Goal: Task Accomplishment & Management: Use online tool/utility

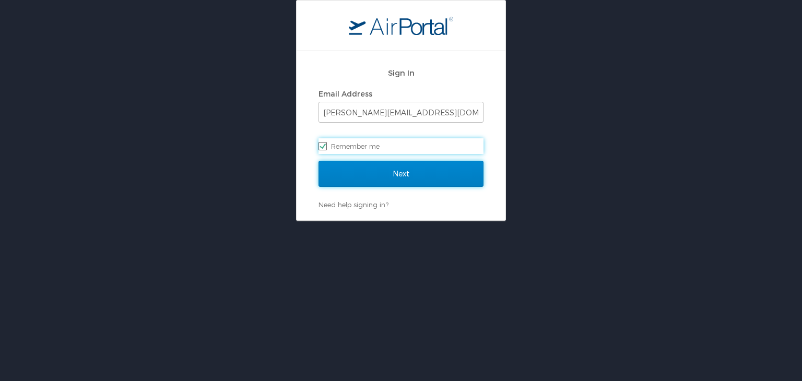
click at [428, 181] on input "Next" at bounding box center [401, 174] width 165 height 26
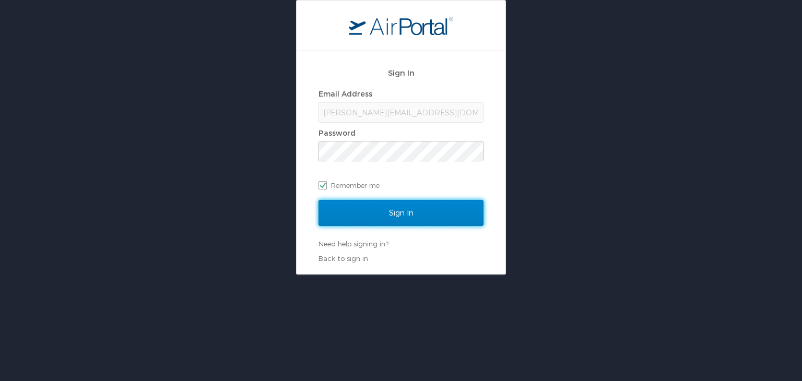
click at [418, 217] on input "Sign In" at bounding box center [401, 213] width 165 height 26
